Goal: Use online tool/utility

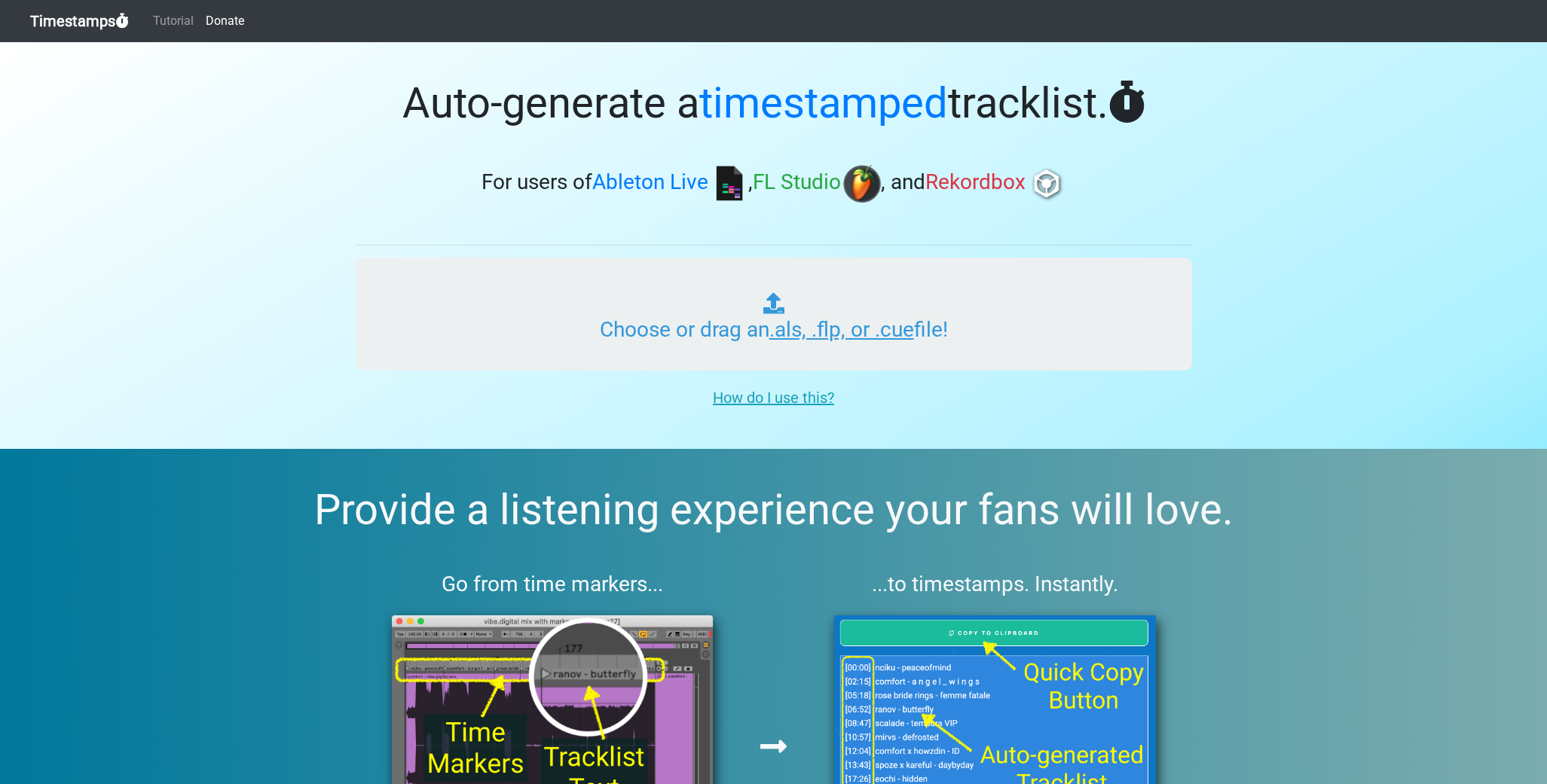
click at [874, 316] on input "Choose or drag an .als, .flp, or .cue file!" at bounding box center [774, 314] width 837 height 113
type input "C:\fakepath\kainatmian MIX1_2.flp"
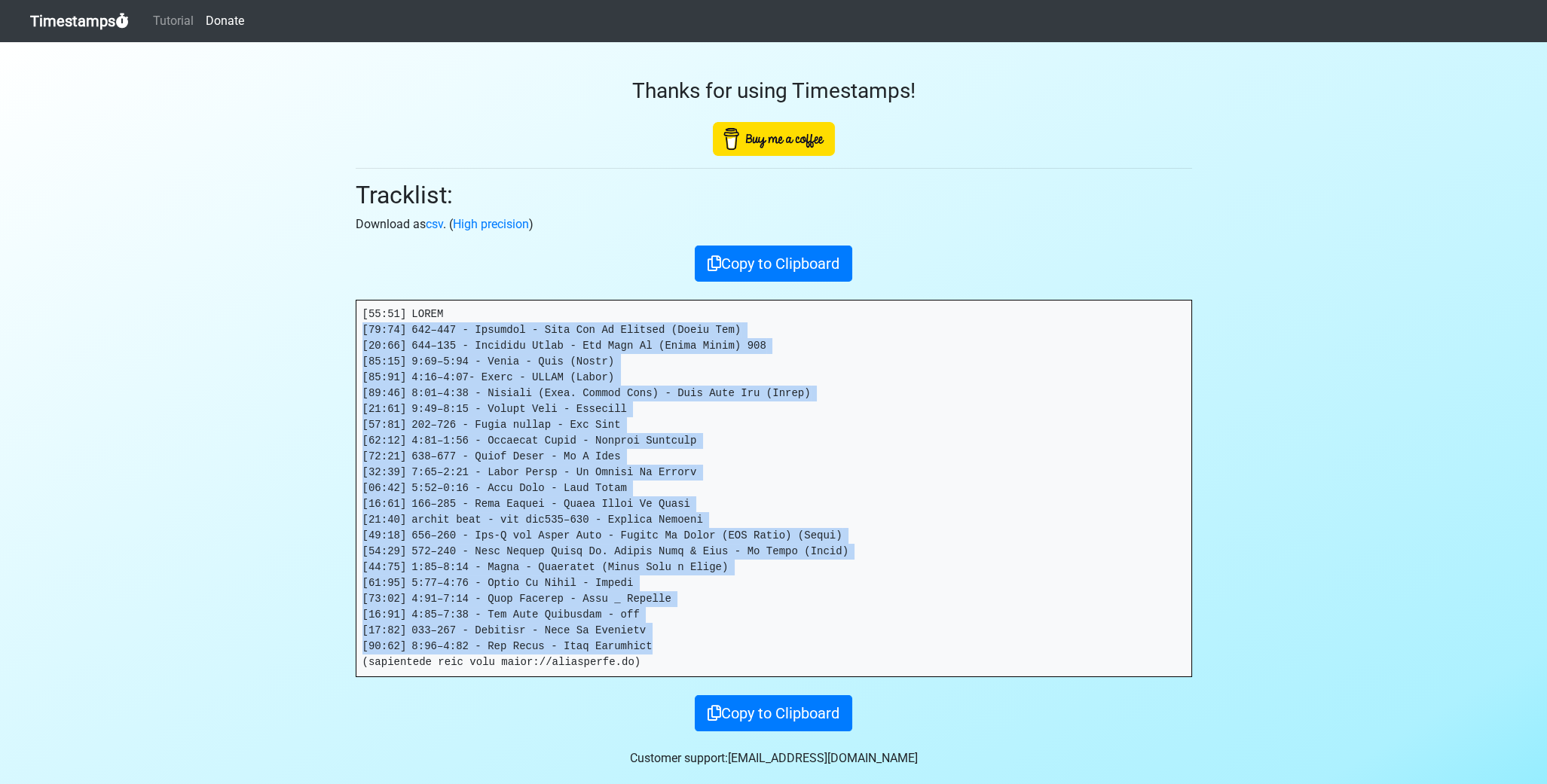
drag, startPoint x: 642, startPoint y: 643, endPoint x: 273, endPoint y: 323, distance: 488.4
click at [273, 323] on section "Thanks for using Timestamps! Tracklist: Download as csv . ( High precision ) Co…" at bounding box center [774, 420] width 1547 height 756
drag, startPoint x: 273, startPoint y: 323, endPoint x: 399, endPoint y: 341, distance: 127.3
click at [399, 341] on pre at bounding box center [774, 488] width 835 height 376
click at [364, 323] on pre at bounding box center [774, 488] width 835 height 376
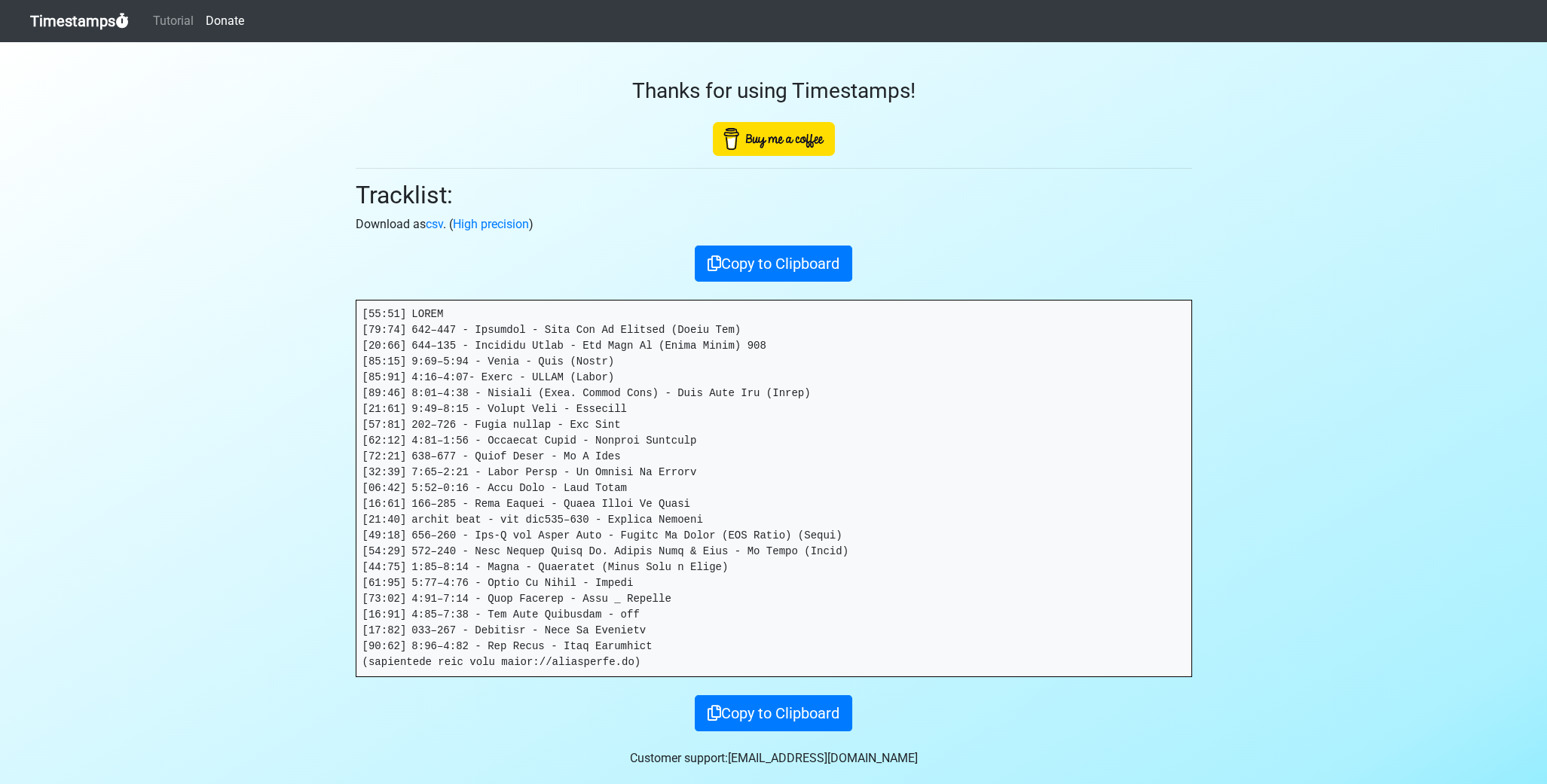
click at [361, 312] on pre at bounding box center [774, 488] width 835 height 376
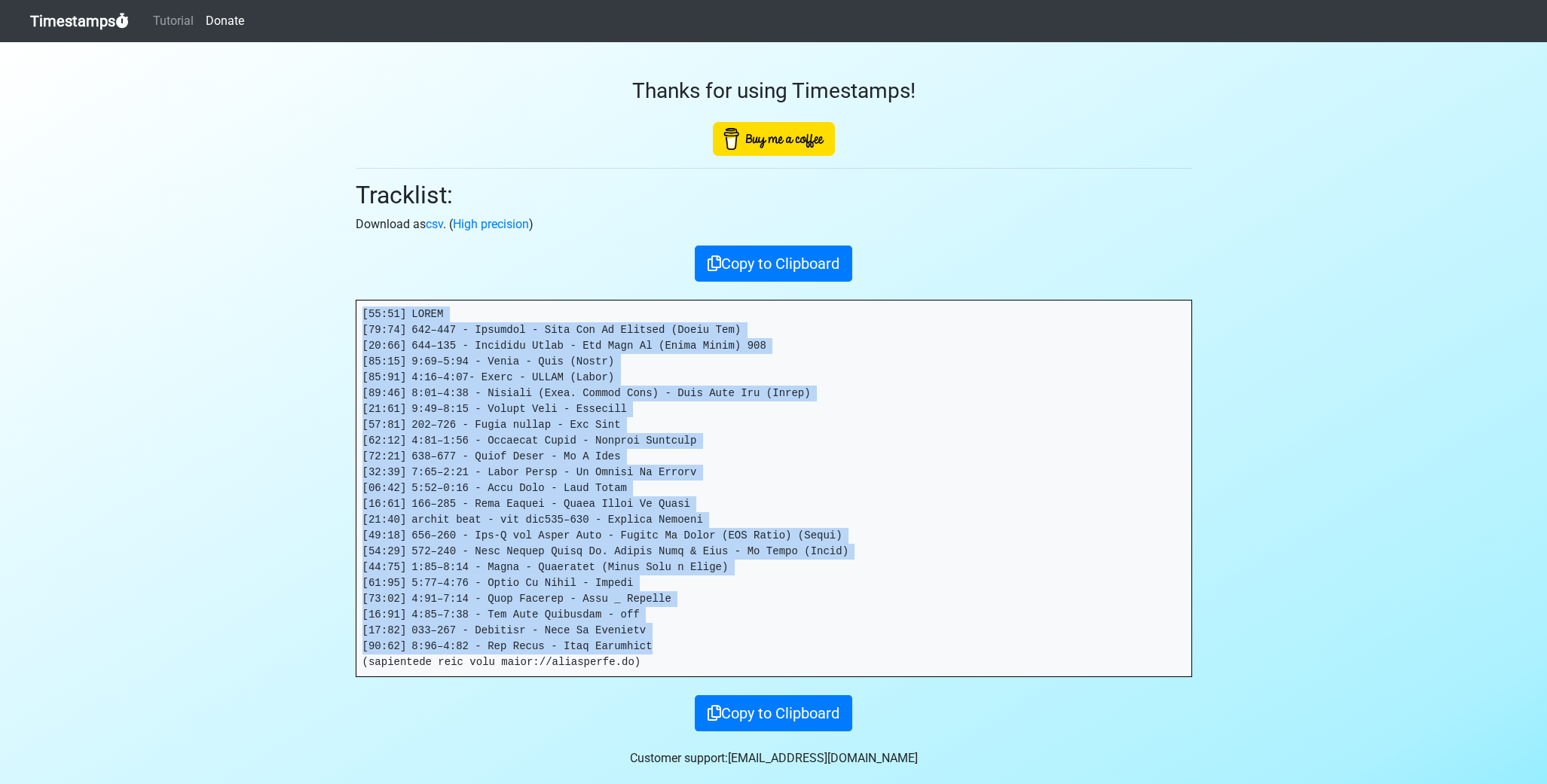
drag, startPoint x: 364, startPoint y: 311, endPoint x: 743, endPoint y: 640, distance: 501.9
click at [743, 640] on pre at bounding box center [774, 488] width 835 height 376
drag, startPoint x: 743, startPoint y: 640, endPoint x: 468, endPoint y: 453, distance: 332.6
copy pre "[34:72] LOREM [55:28] 024–574 - Ipsumdol - Sita Con Ad Elitsed (Doeiu Tem) [16:…"
